Goal: Check status: Check status

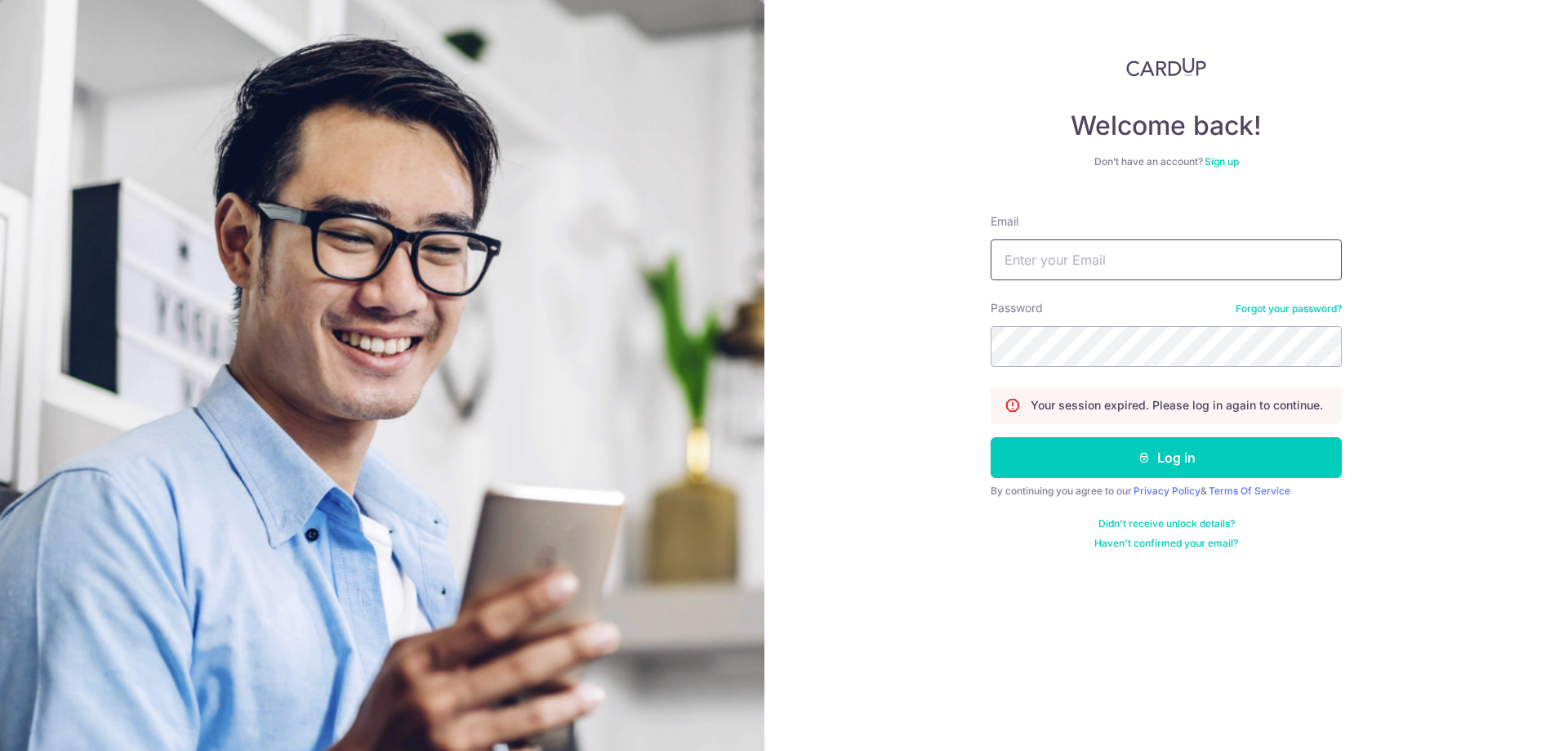
type input "[EMAIL_ADDRESS][DOMAIN_NAME]"
click at [1048, 235] on div "Email jessehkt96@gmail.com" at bounding box center [1167, 246] width 352 height 67
click at [1117, 446] on button "Log in" at bounding box center [1167, 457] width 352 height 41
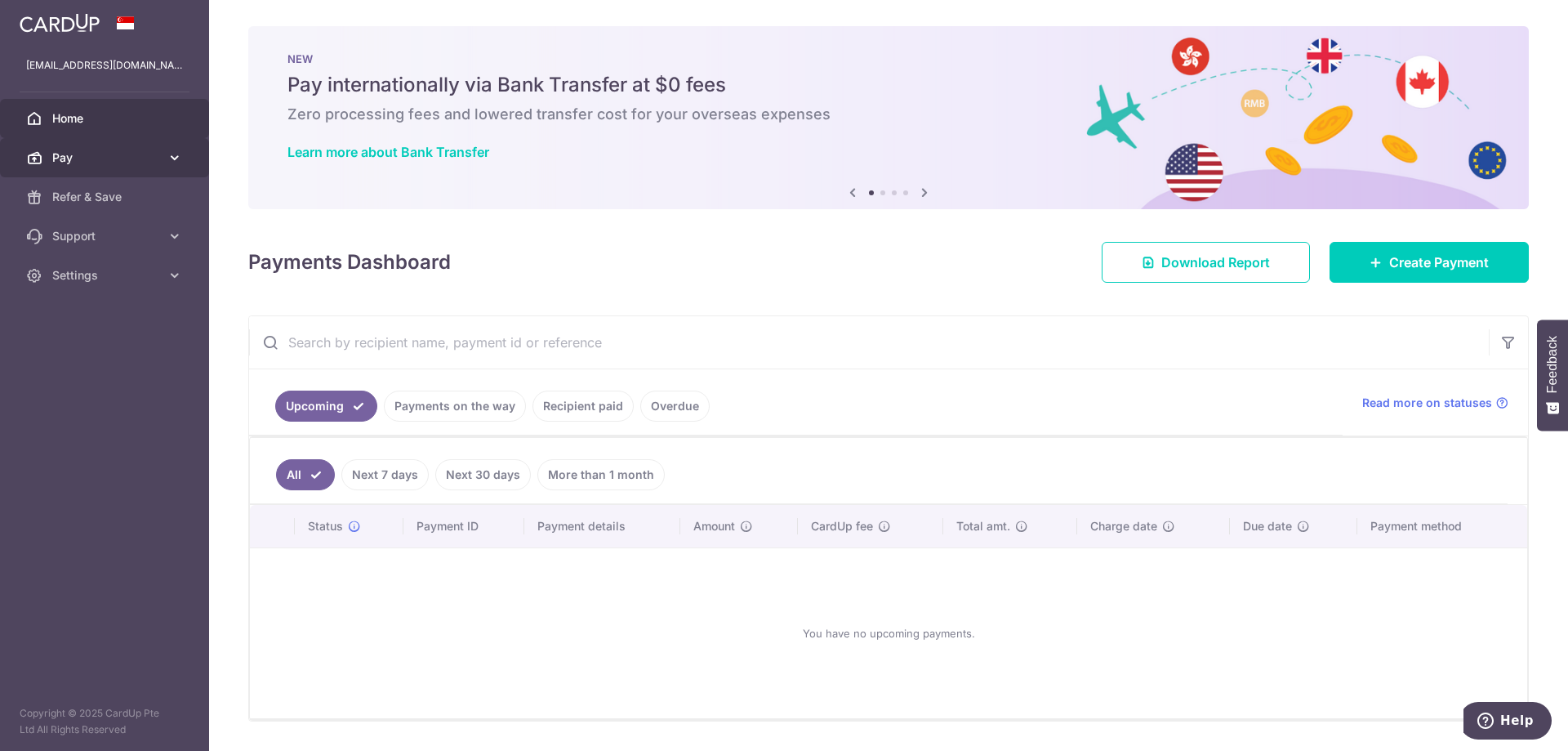
click at [135, 156] on span "Pay" at bounding box center [106, 157] width 108 height 16
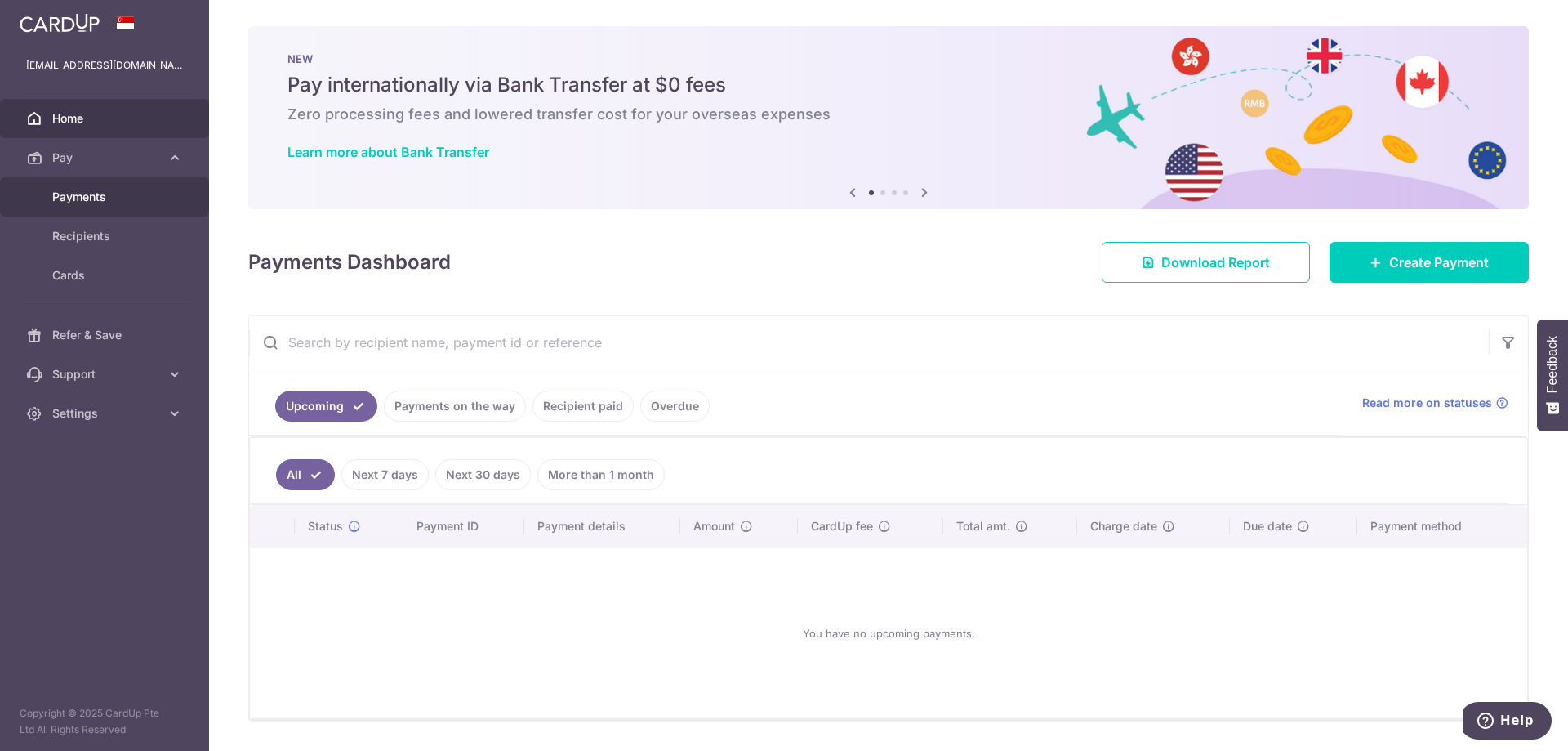
click at [137, 192] on span "Payments" at bounding box center [106, 196] width 108 height 16
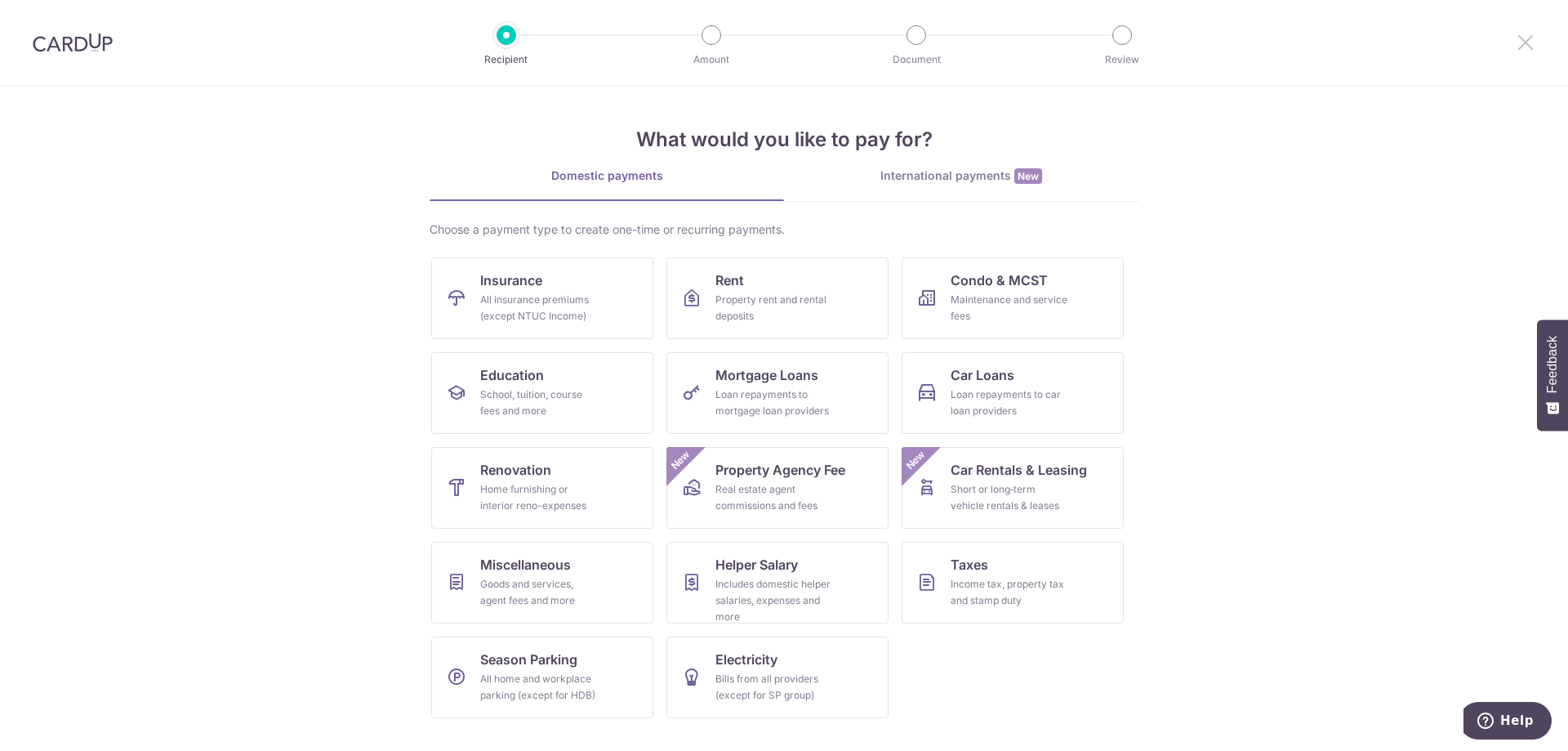
click at [1534, 40] on icon at bounding box center [1526, 42] width 20 height 20
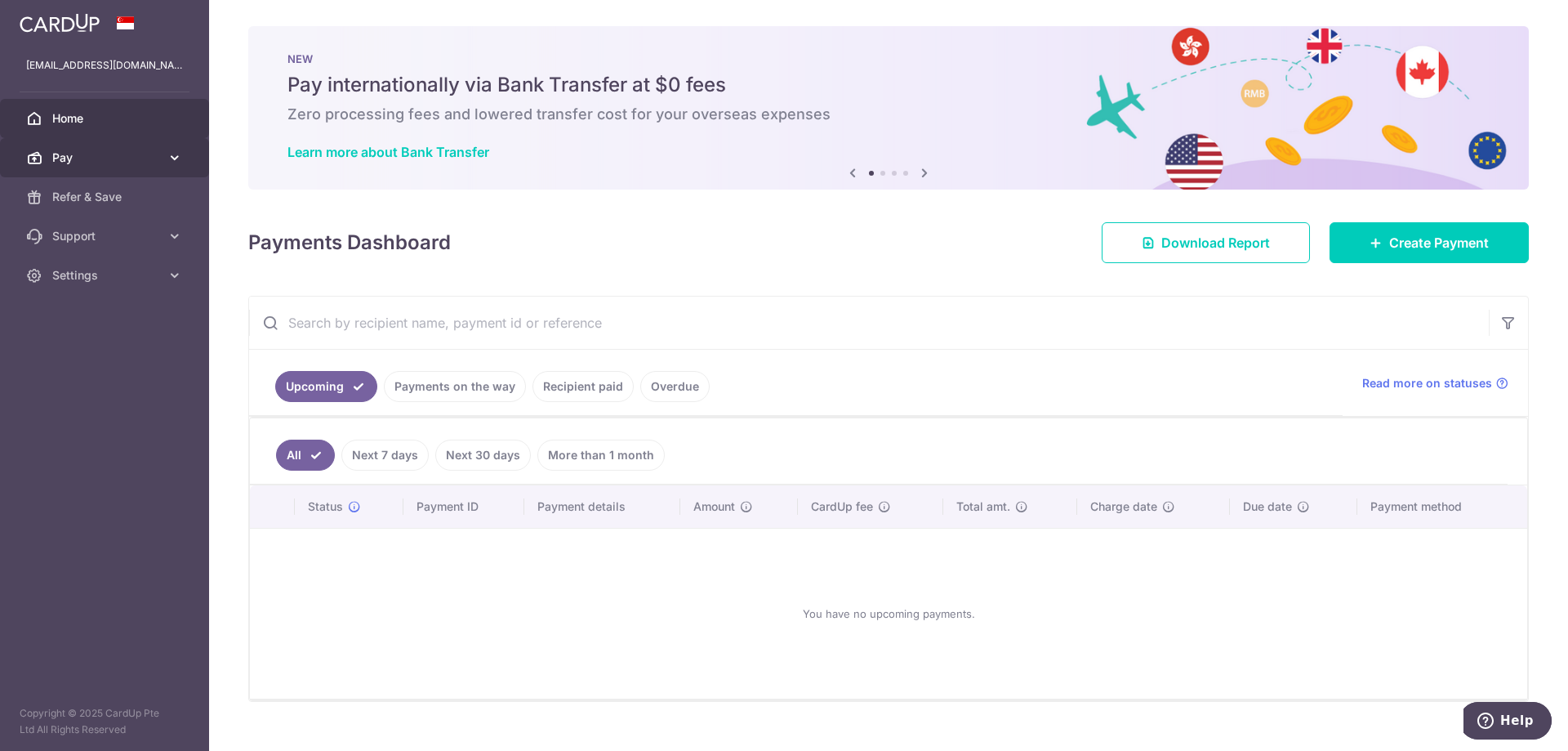
click at [163, 161] on link "Pay" at bounding box center [105, 157] width 209 height 39
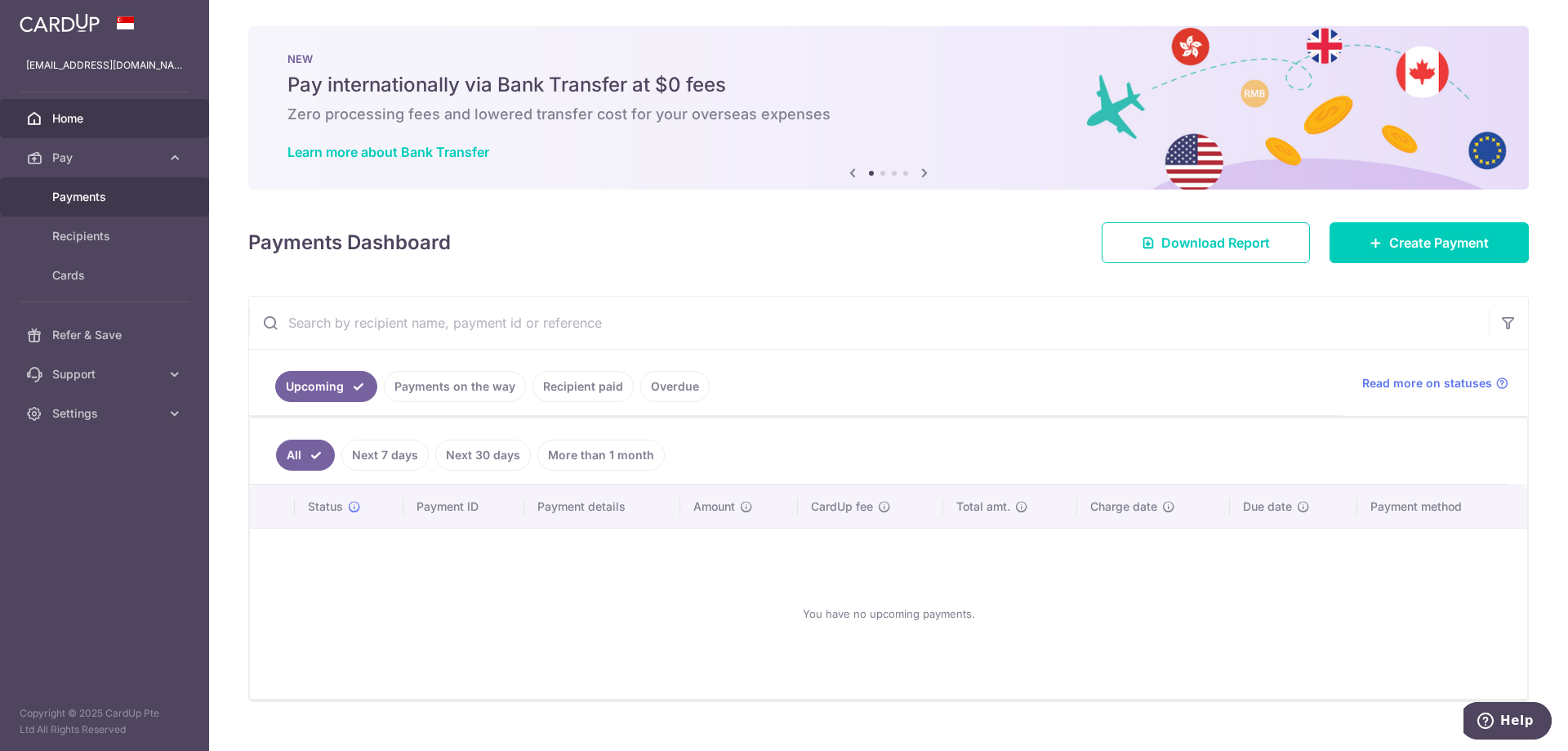
click at [108, 188] on link "Payments" at bounding box center [105, 196] width 209 height 39
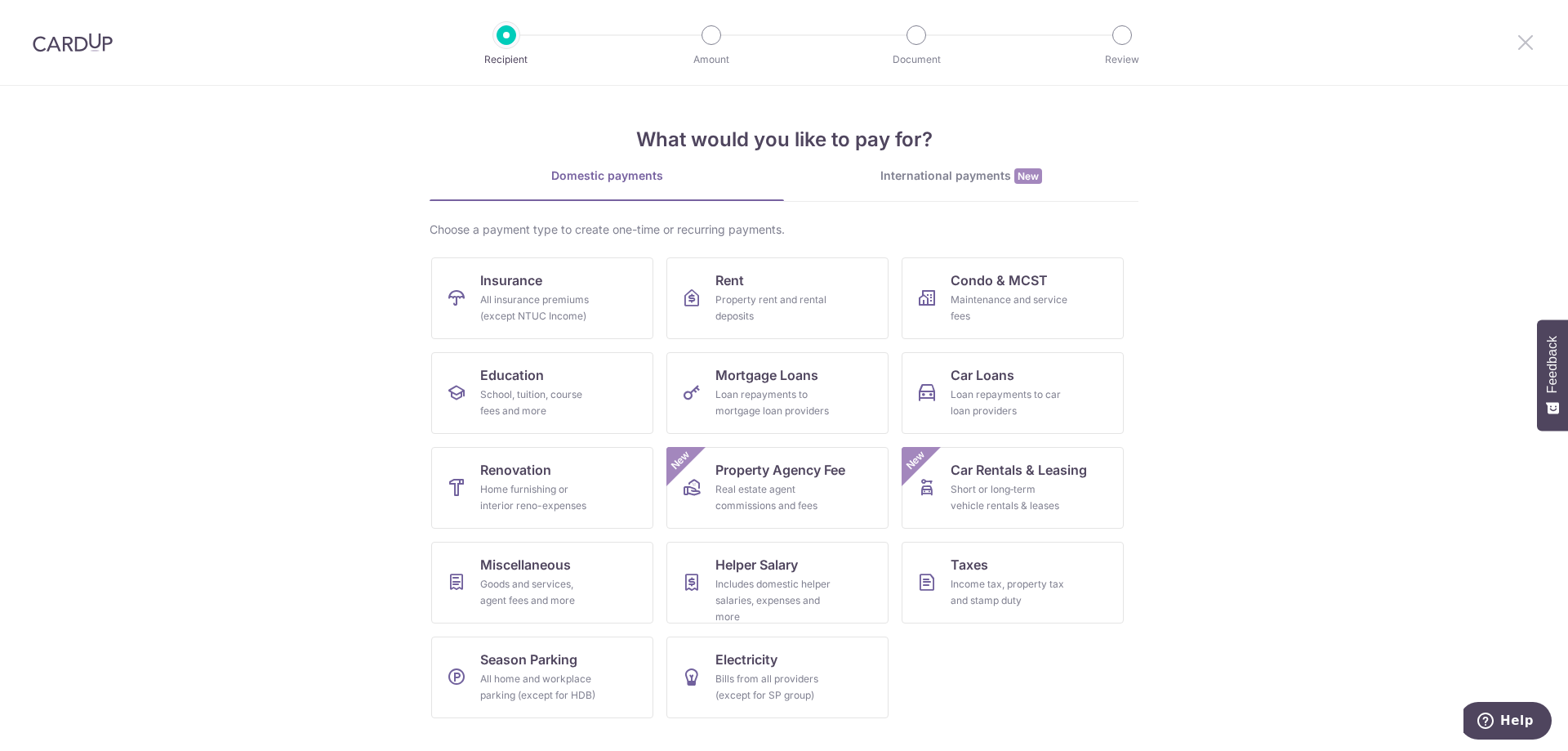
click at [1516, 33] on icon at bounding box center [1526, 42] width 20 height 20
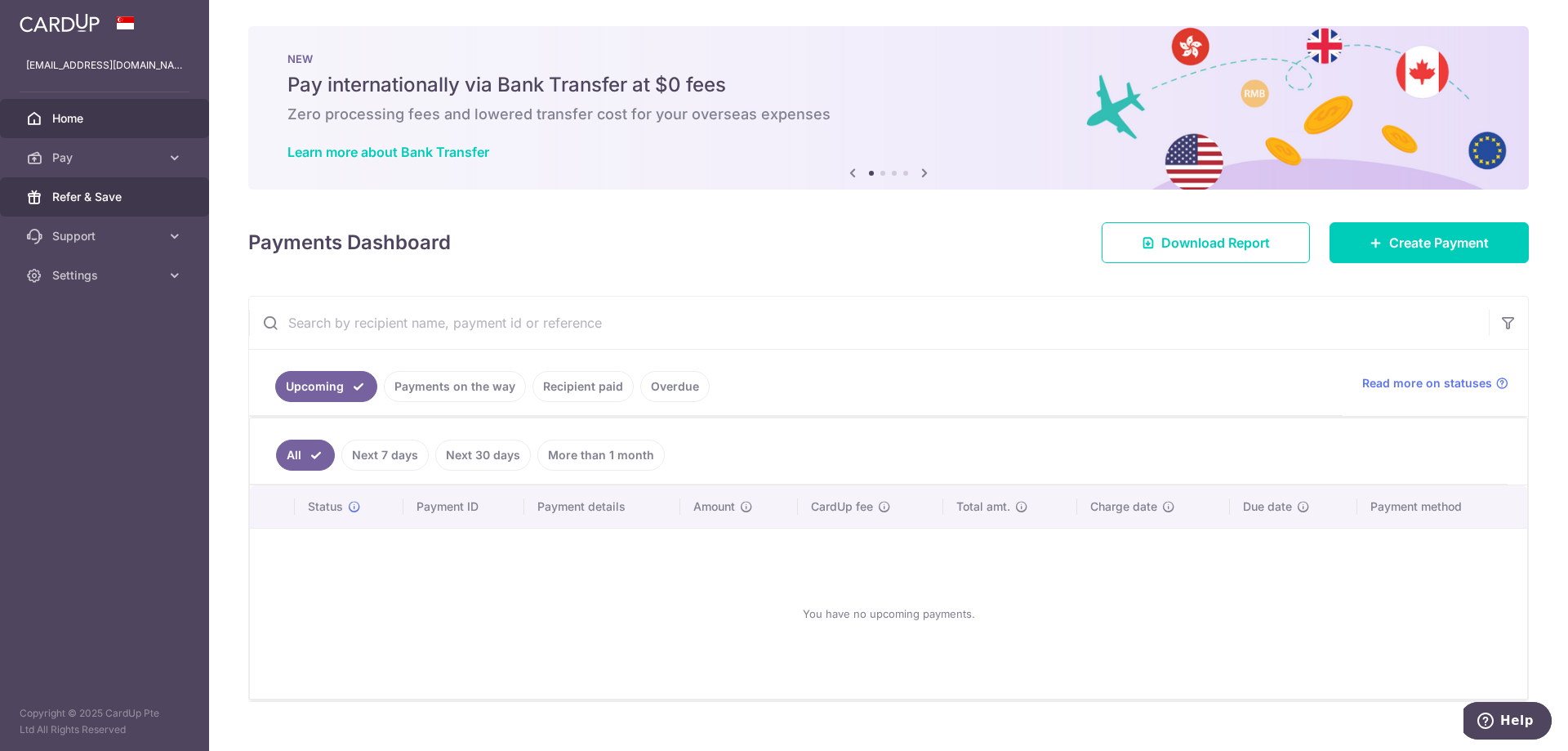
click at [132, 210] on link "Refer & Save" at bounding box center [105, 196] width 209 height 39
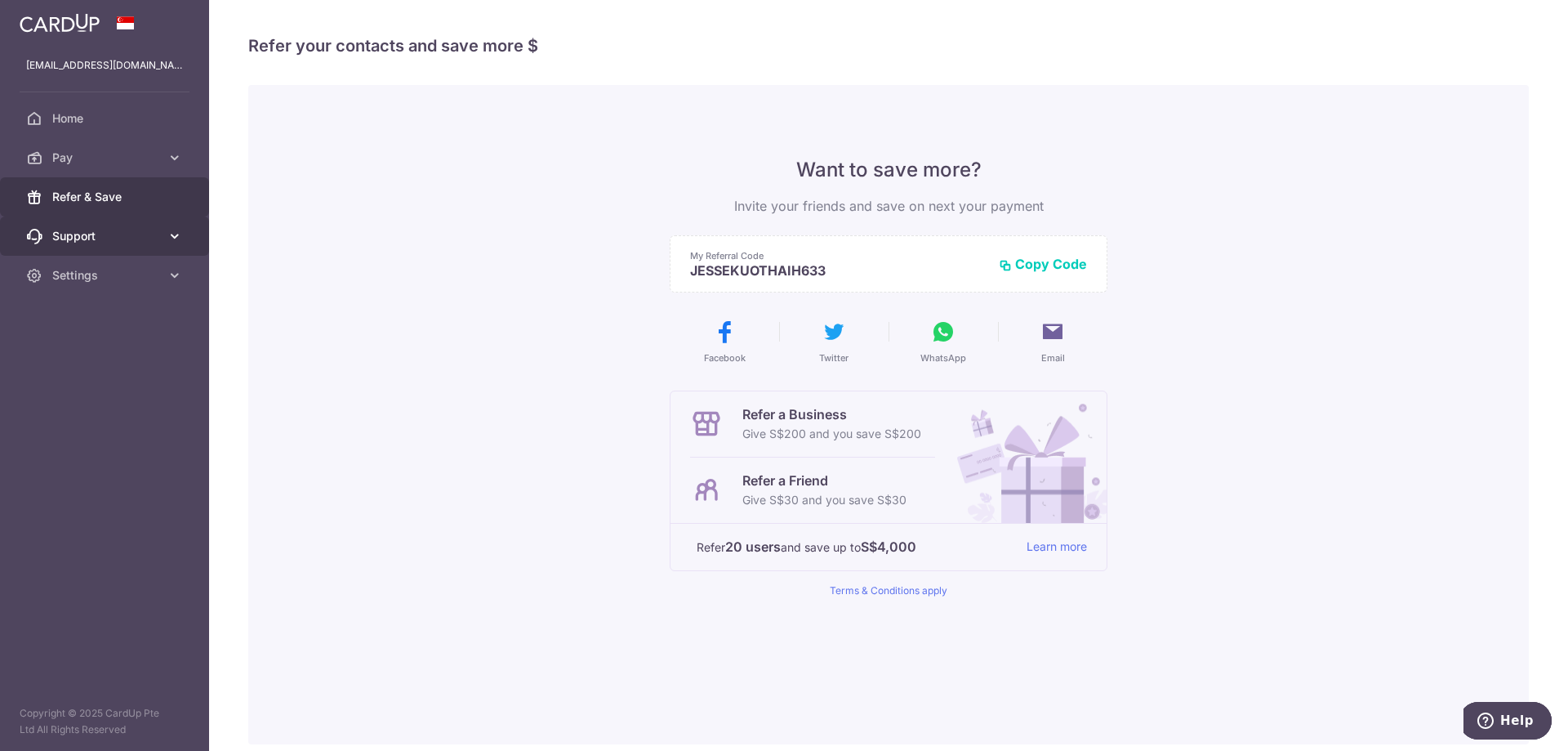
click at [131, 234] on span "Support" at bounding box center [106, 236] width 108 height 16
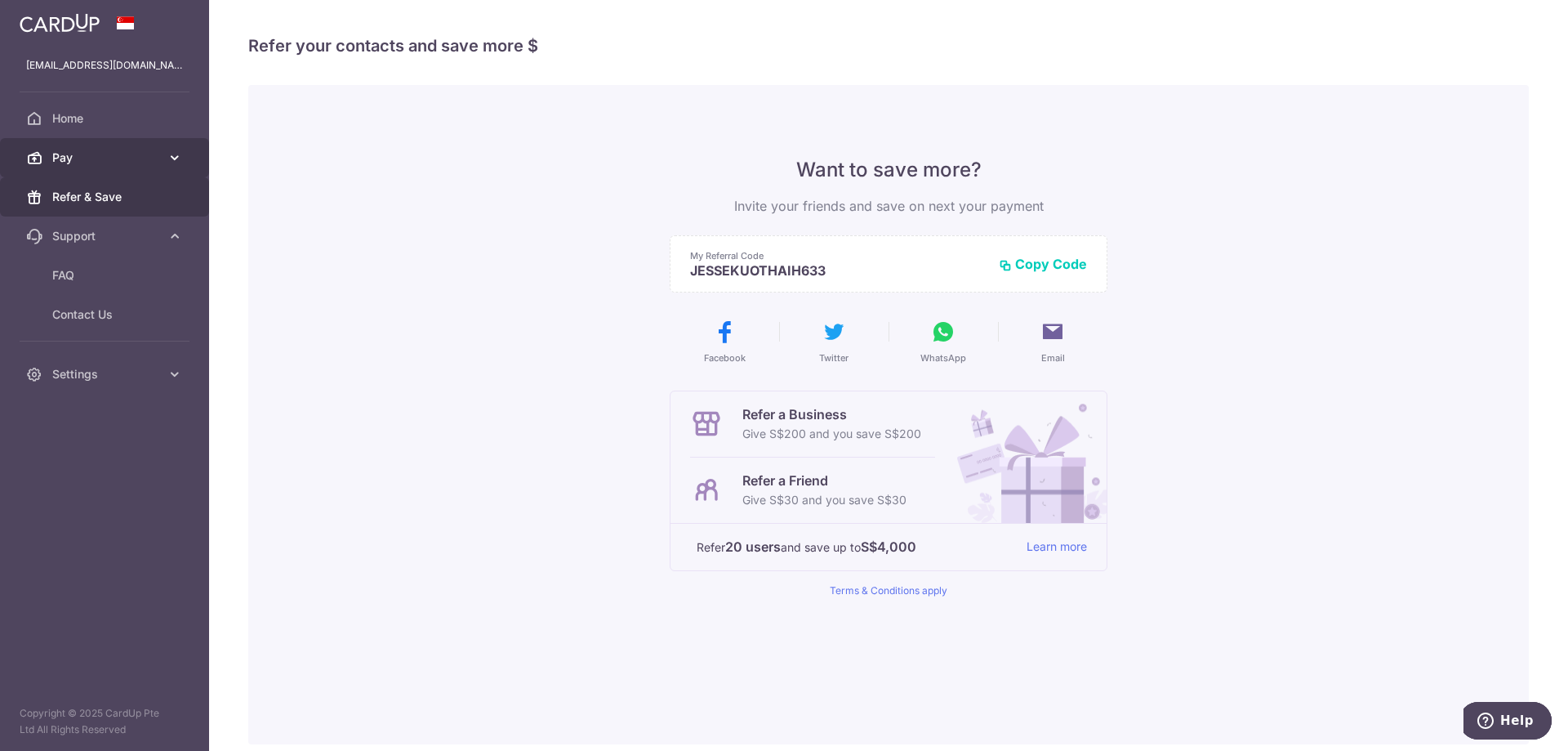
click at [131, 170] on link "Pay" at bounding box center [105, 157] width 209 height 39
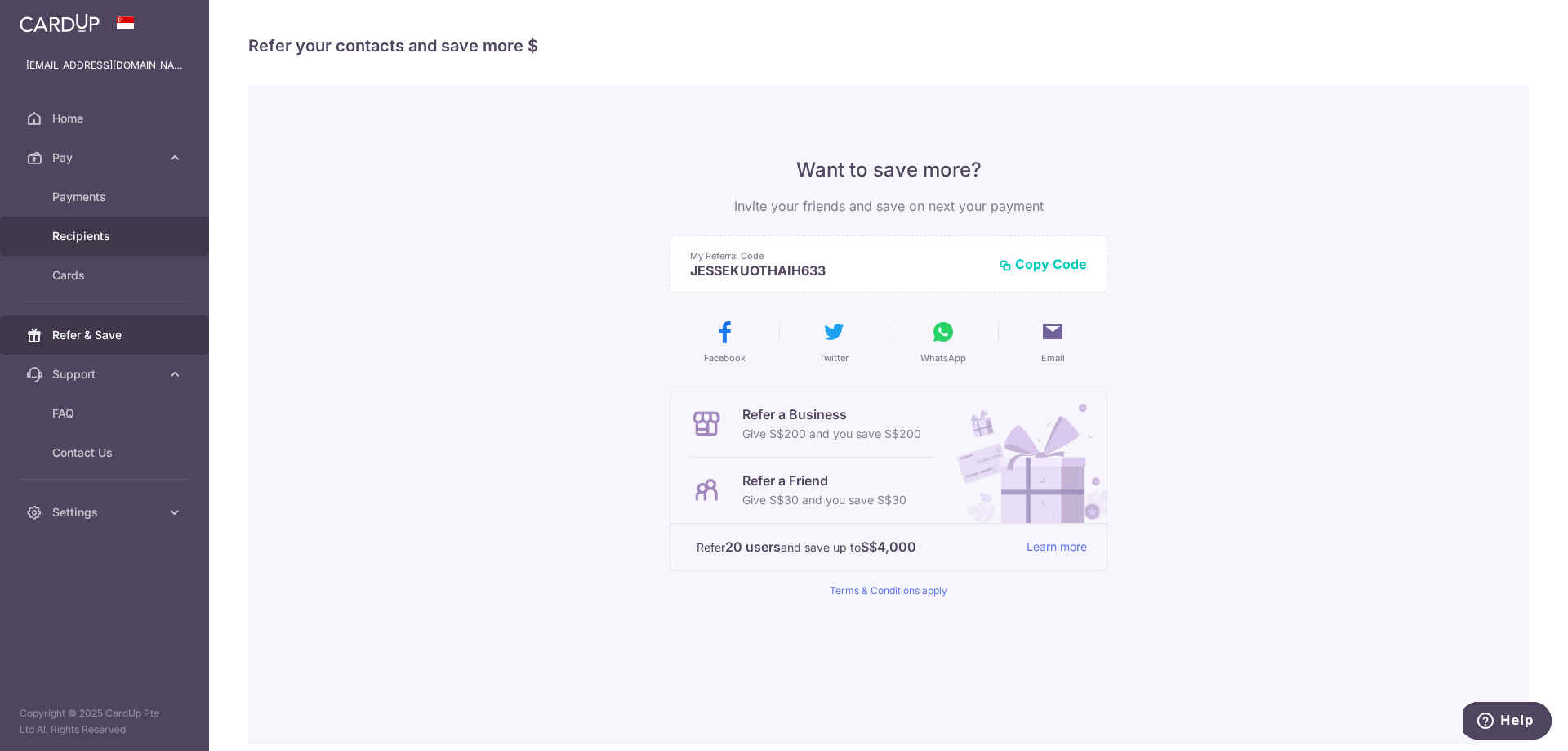
click at [126, 229] on span "Recipients" at bounding box center [106, 236] width 108 height 16
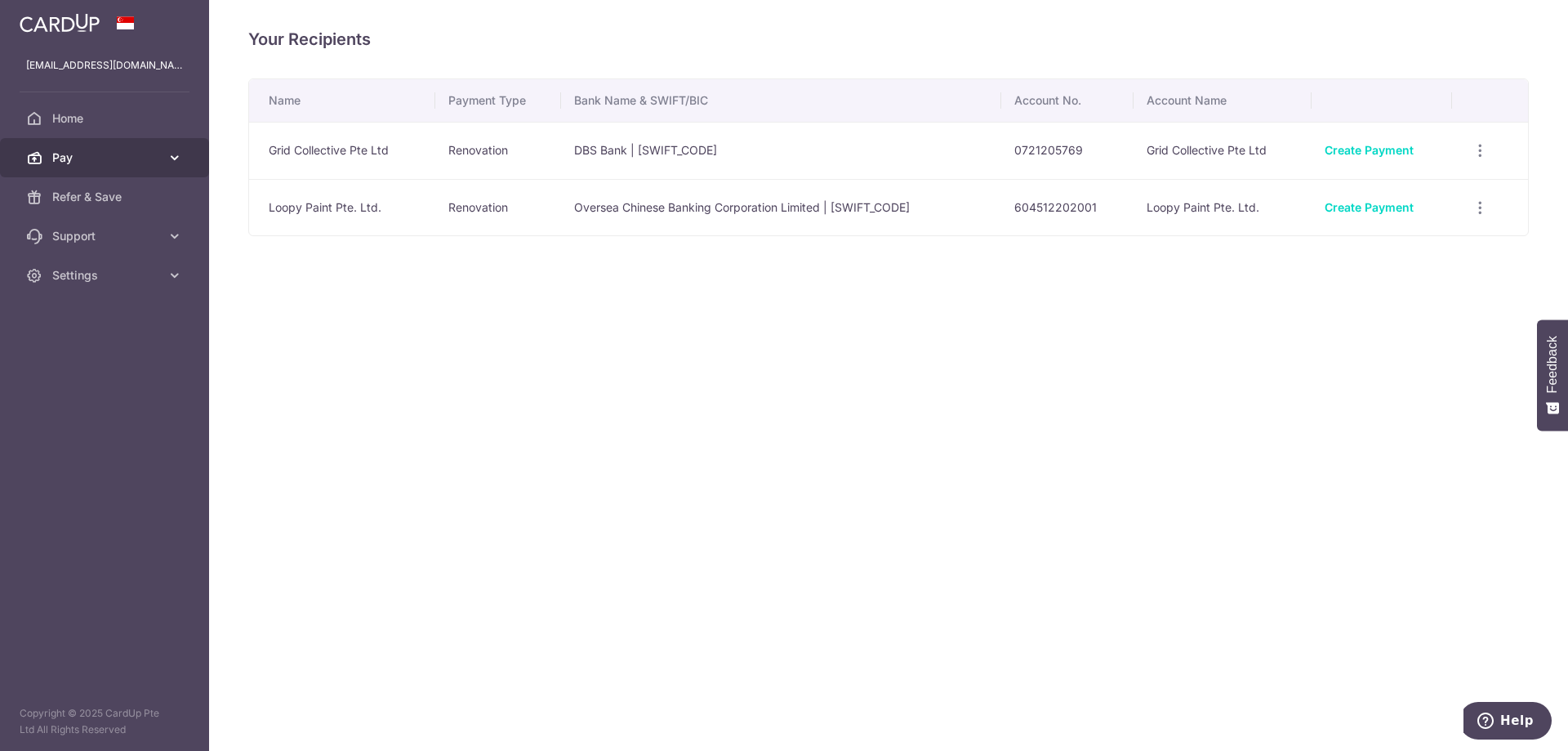
click at [143, 167] on link "Pay" at bounding box center [105, 157] width 209 height 39
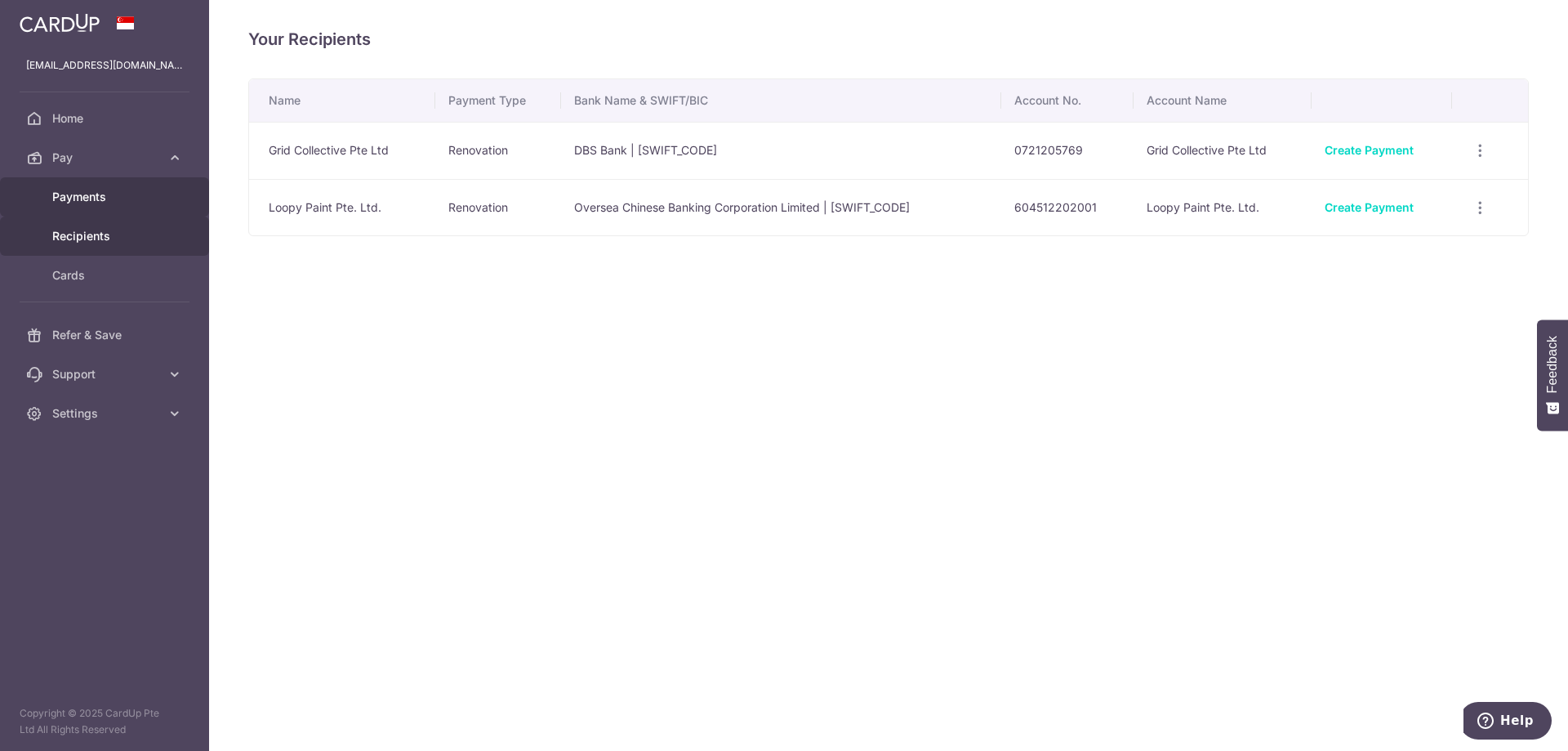
click at [137, 198] on span "Payments" at bounding box center [106, 196] width 108 height 16
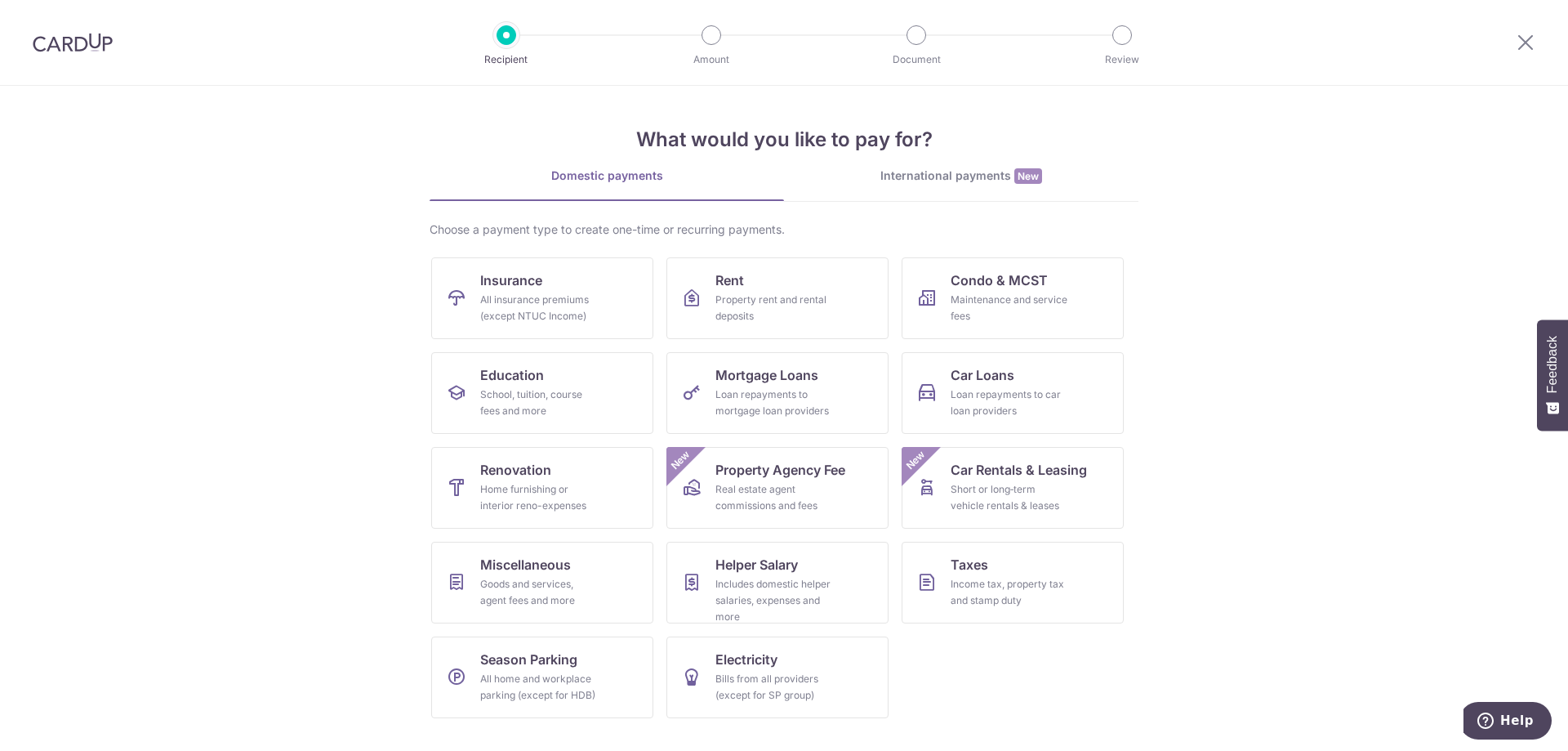
click at [975, 176] on div "International payments New" at bounding box center [961, 175] width 355 height 17
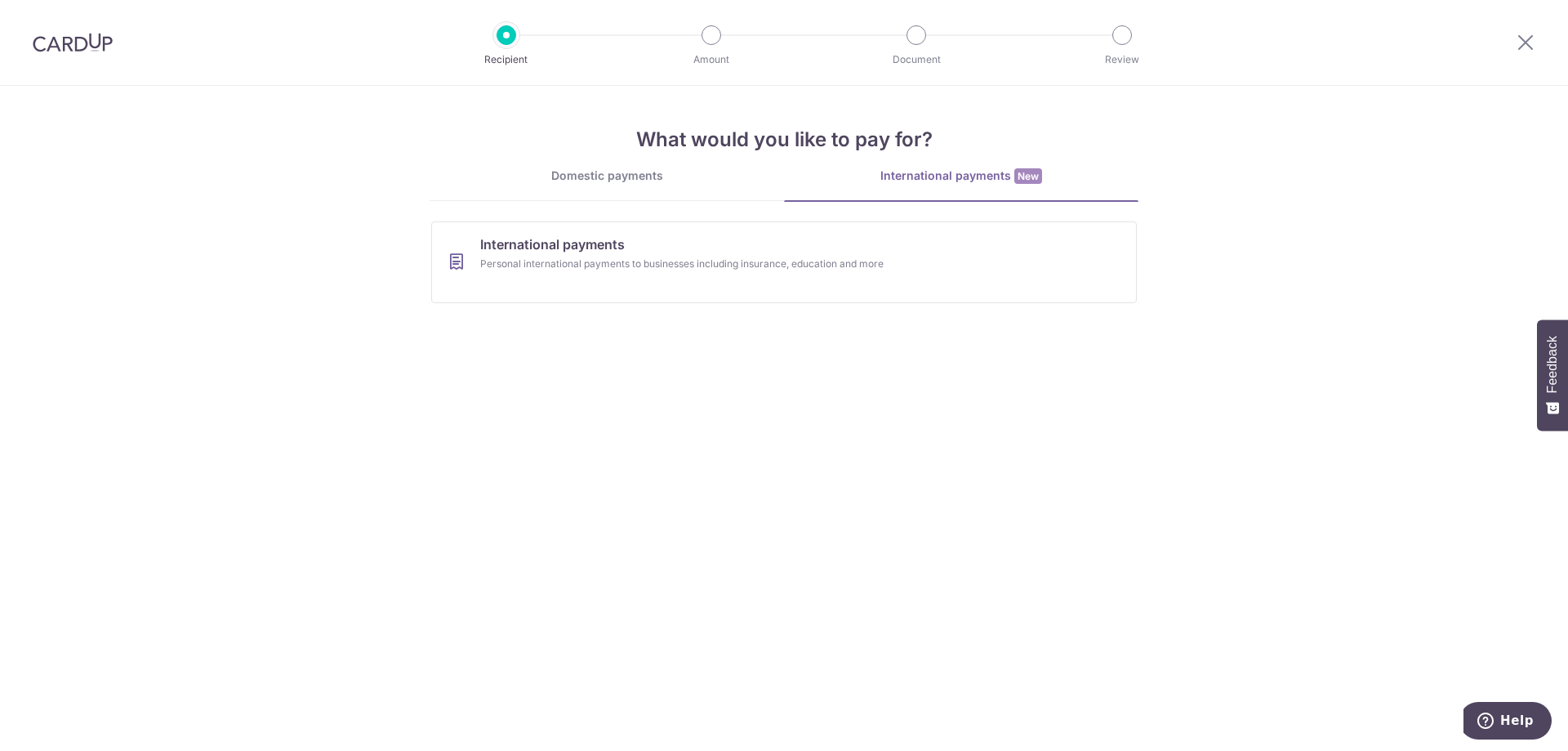
click at [627, 173] on div "Domestic payments" at bounding box center [607, 175] width 355 height 16
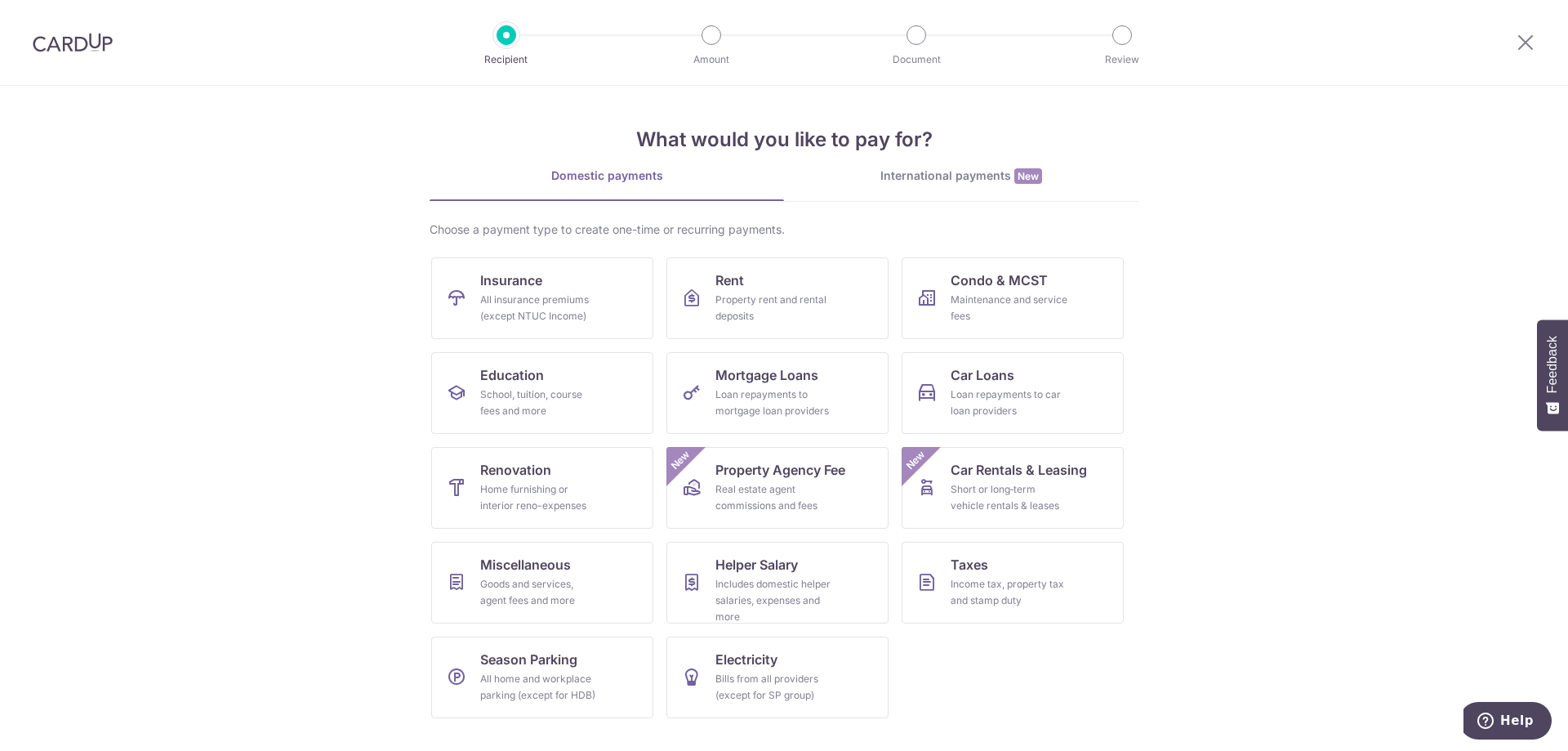
click at [1532, 53] on div at bounding box center [1525, 42] width 85 height 85
click at [1531, 41] on icon at bounding box center [1526, 42] width 20 height 20
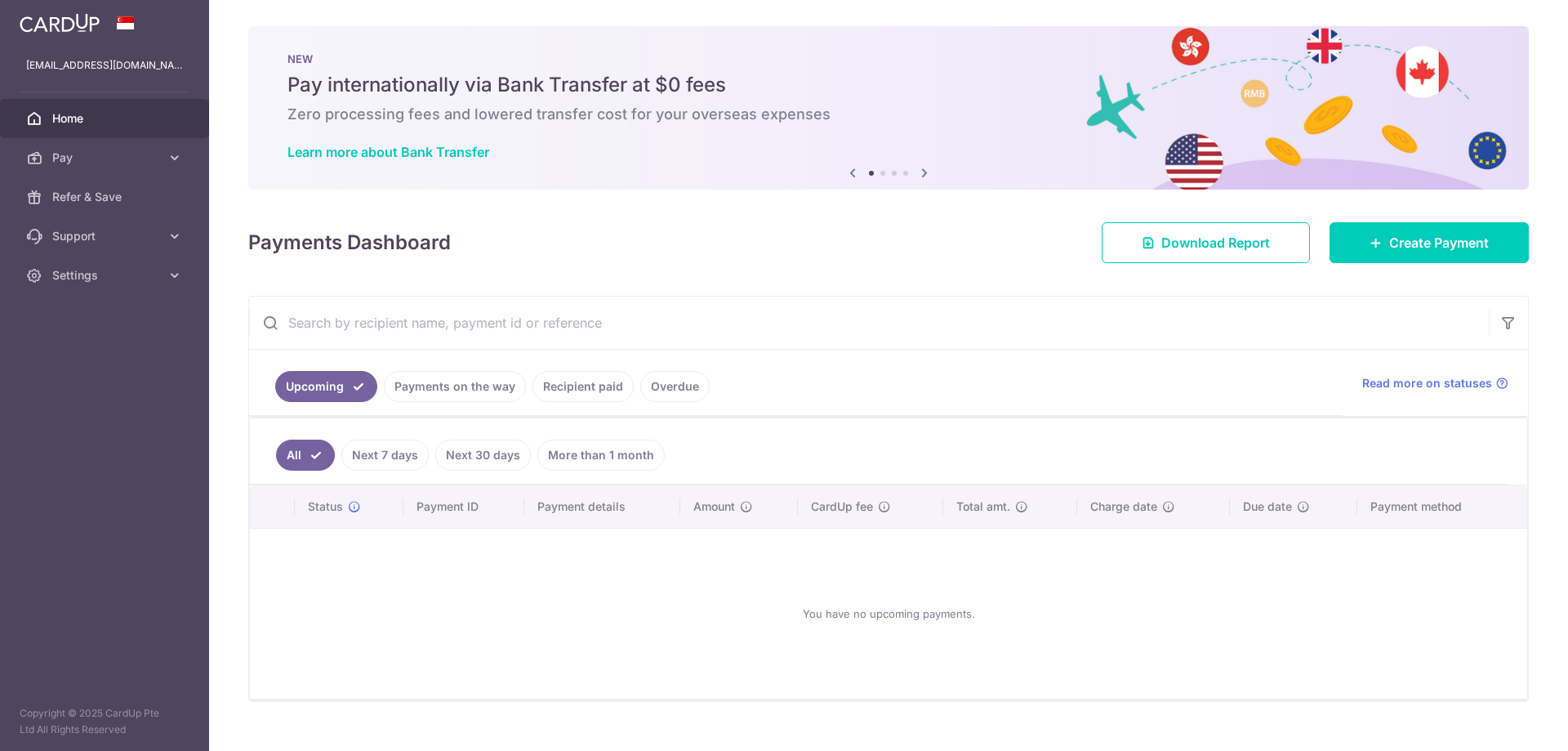
click at [1307, 311] on input "text" at bounding box center [869, 323] width 1240 height 52
click at [442, 388] on link "Payments on the way" at bounding box center [454, 385] width 142 height 31
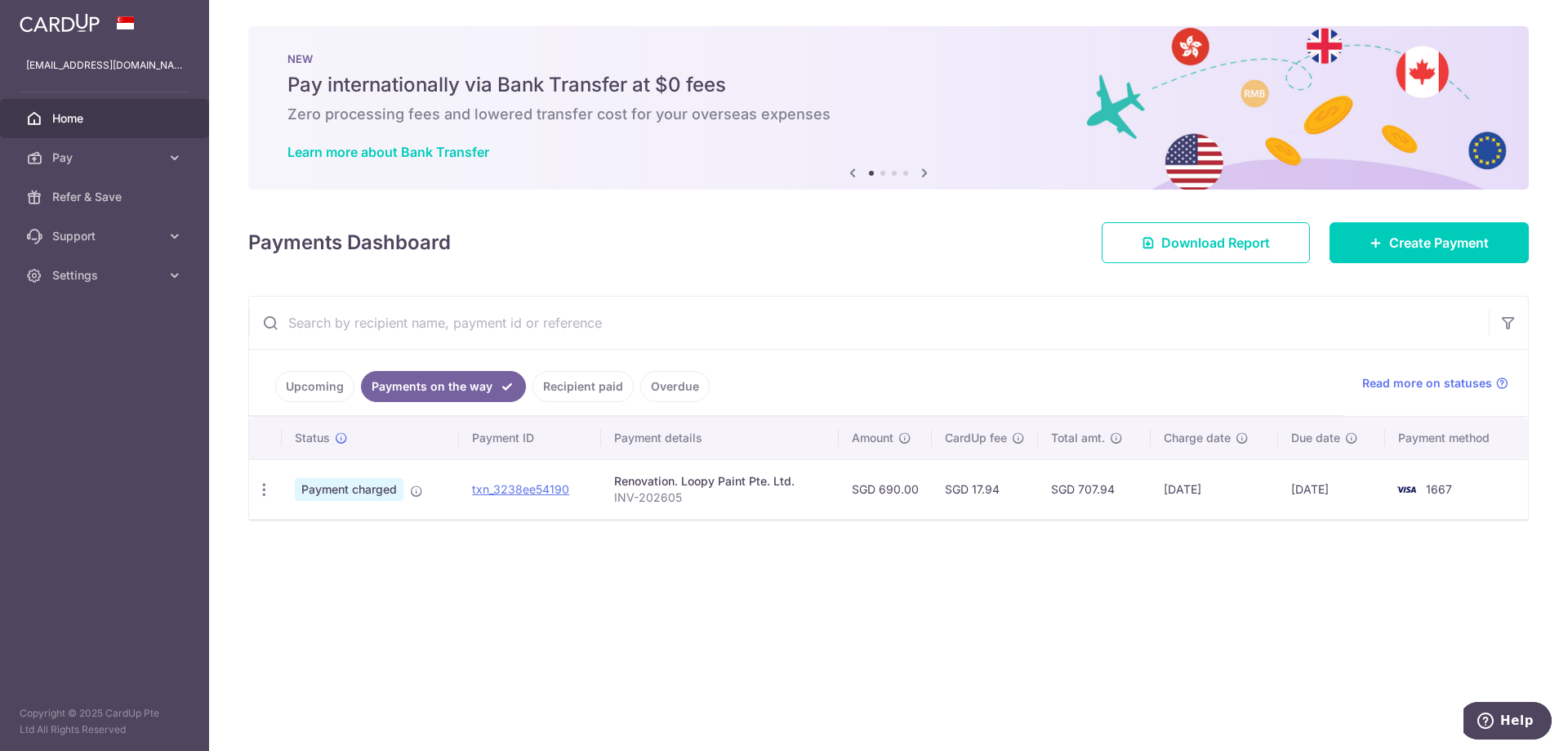
click at [590, 388] on link "Recipient paid" at bounding box center [584, 385] width 102 height 31
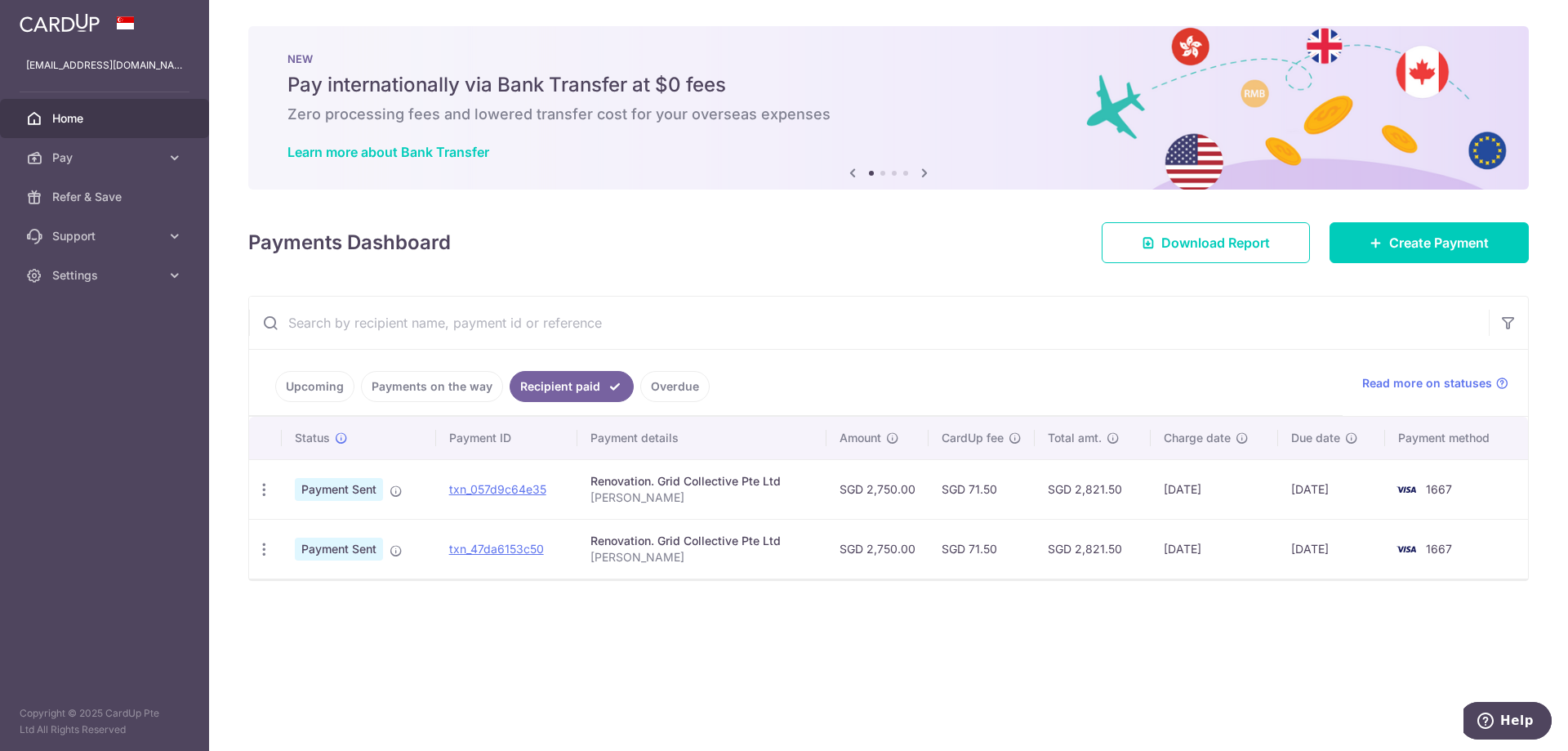
click at [701, 641] on div "× Pause Schedule Pause all future payments in this series Pause just this one p…" at bounding box center [889, 376] width 1359 height 751
click at [1315, 637] on div "× Pause Schedule Pause all future payments in this series Pause just this one p…" at bounding box center [889, 376] width 1359 height 751
click at [979, 632] on div "× Pause Schedule Pause all future payments in this series Pause just this one p…" at bounding box center [889, 376] width 1359 height 751
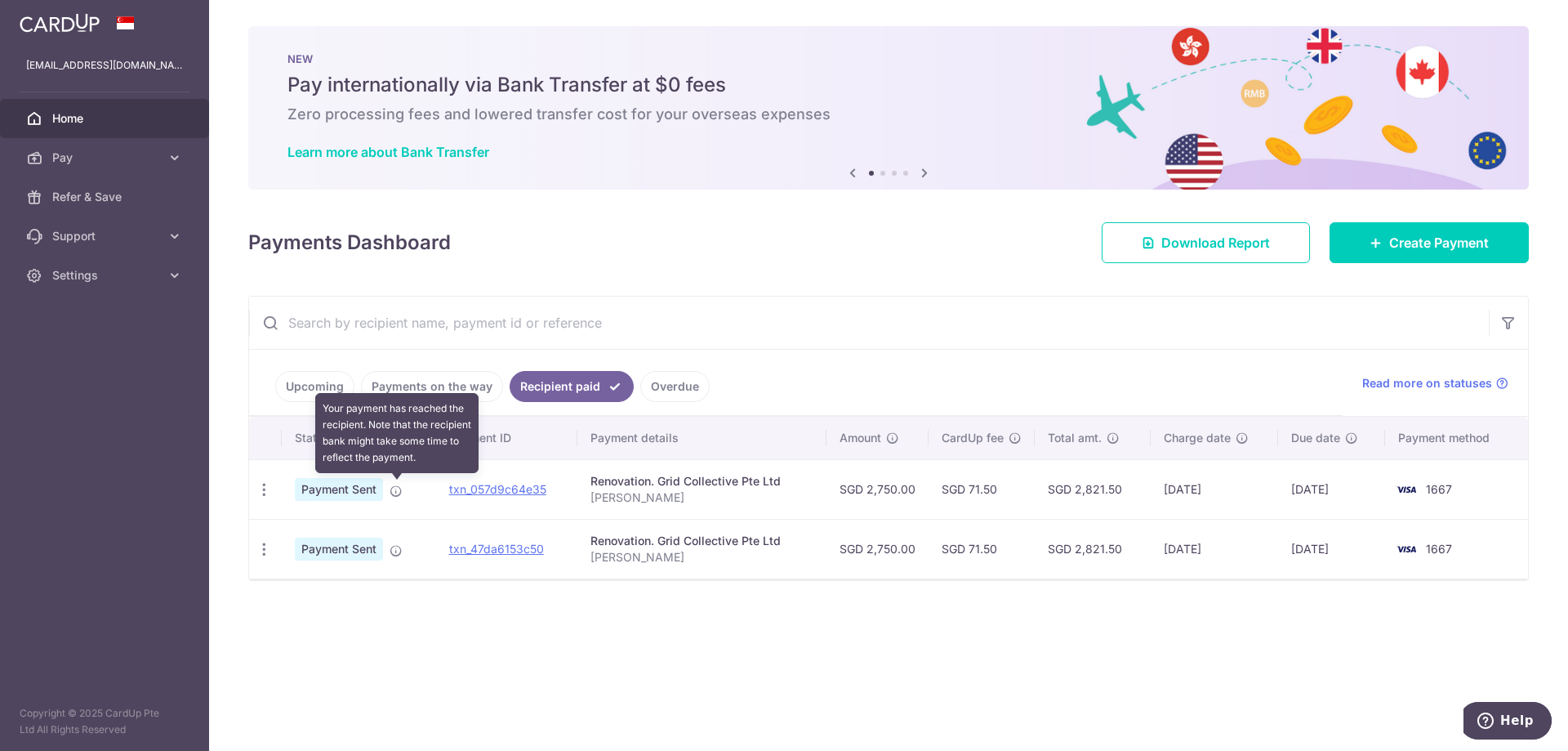
drag, startPoint x: 396, startPoint y: 571, endPoint x: 410, endPoint y: 556, distance: 20.5
click at [396, 571] on td "Payment Sent" at bounding box center [359, 549] width 154 height 60
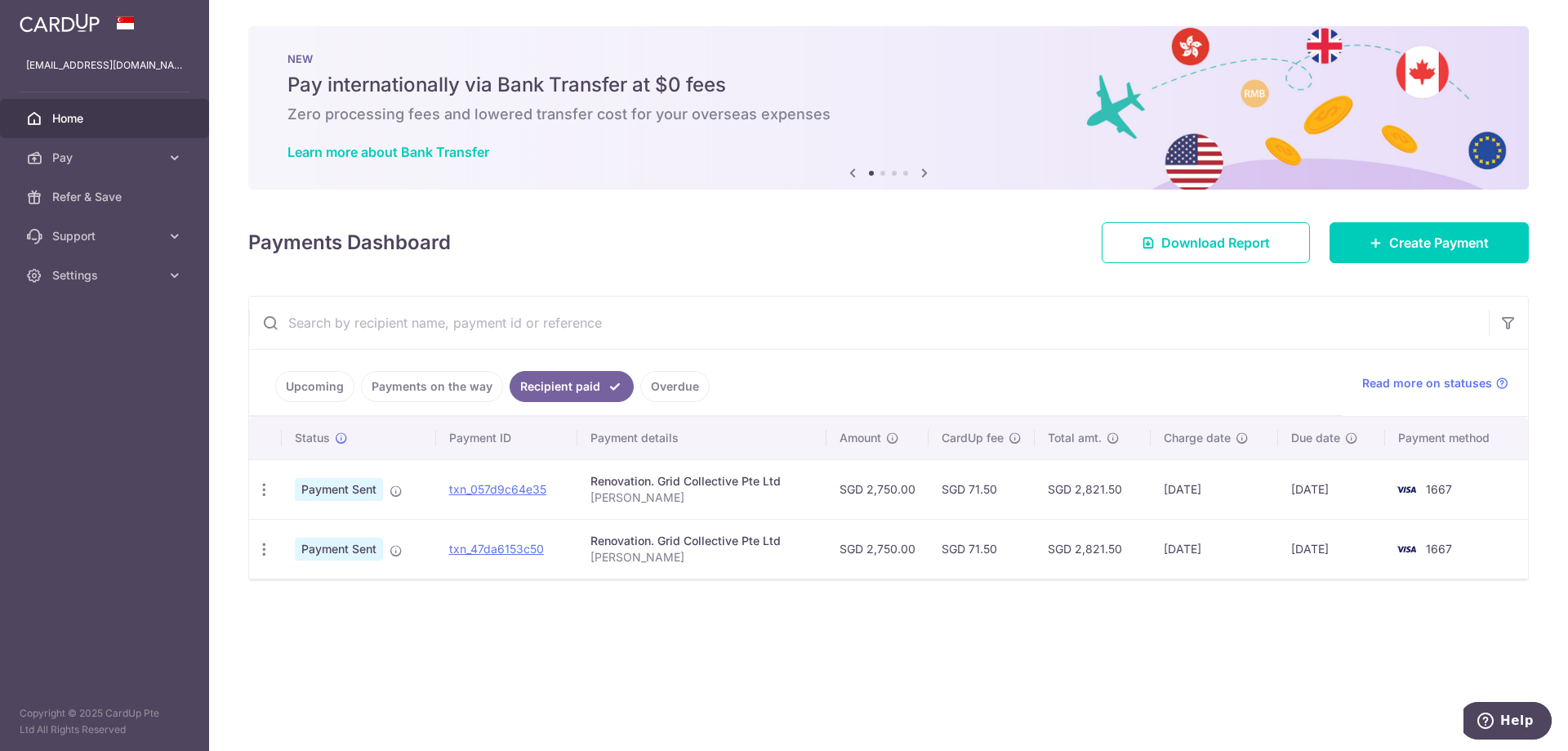
click at [465, 387] on link "Payments on the way" at bounding box center [431, 385] width 142 height 31
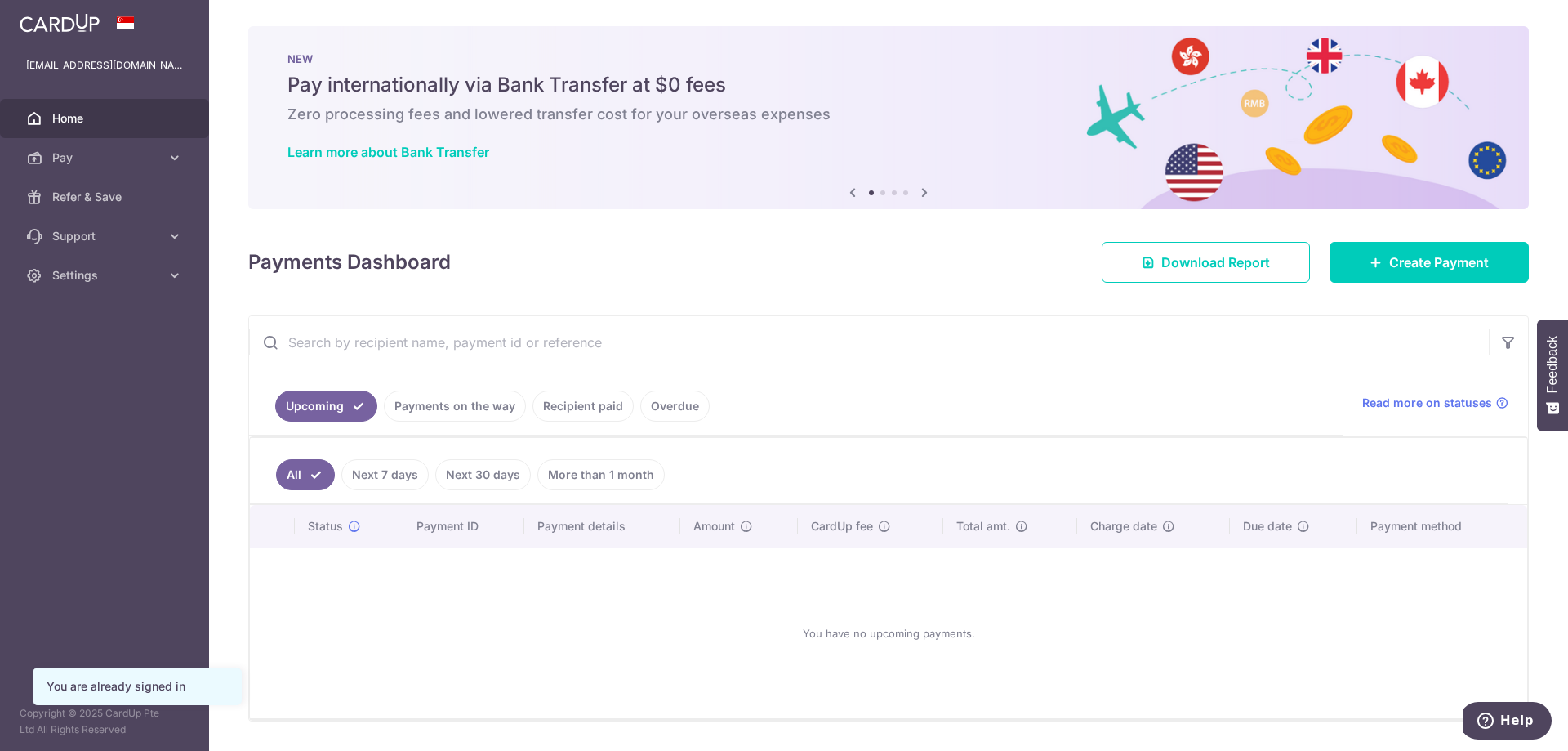
click at [473, 406] on link "Payments on the way" at bounding box center [454, 405] width 142 height 31
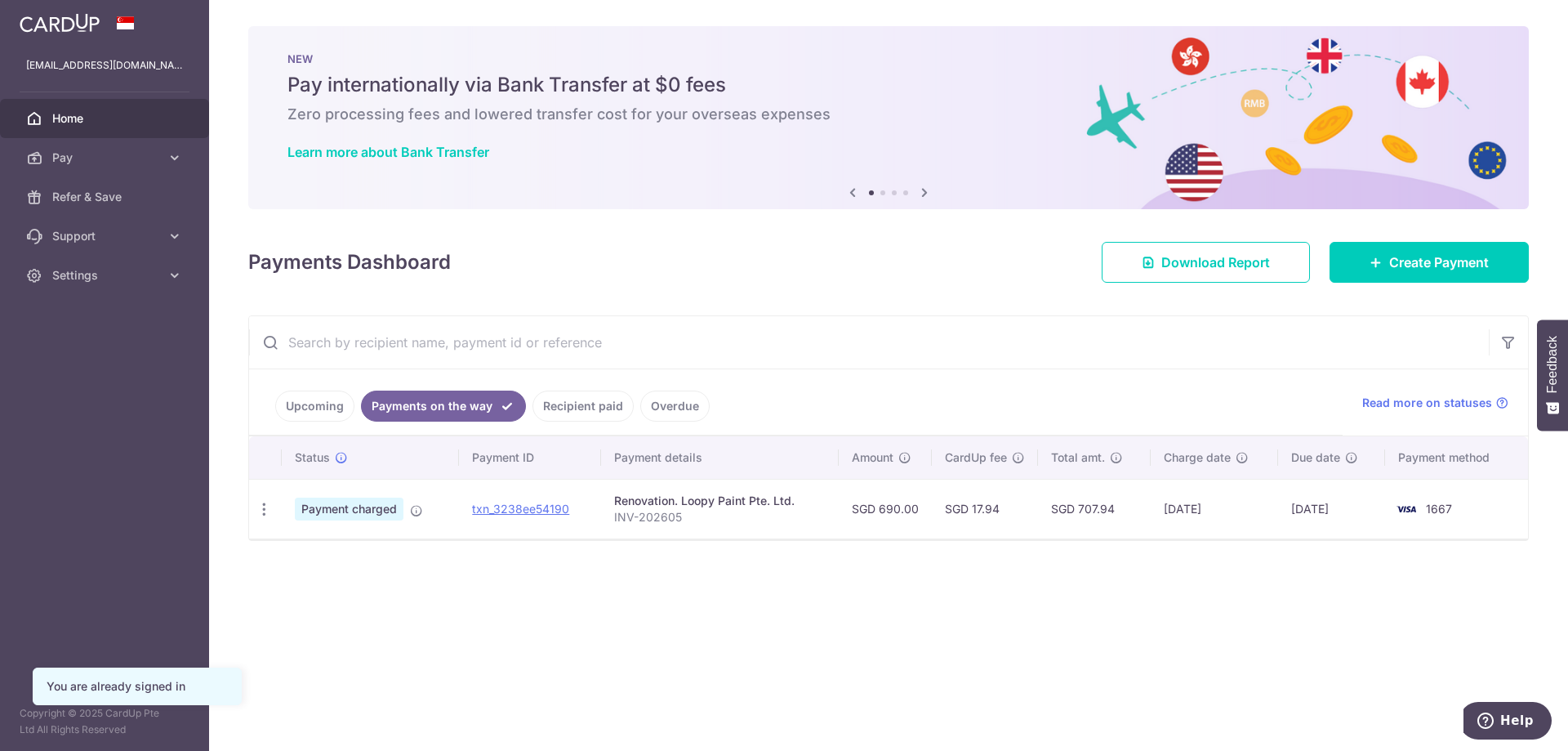
click at [538, 418] on link "Recipient paid" at bounding box center [584, 405] width 102 height 31
